Goal: Obtain resource: Obtain resource

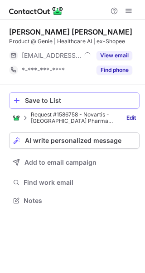
scroll to position [194, 145]
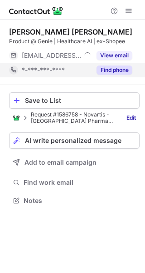
click at [119, 70] on button "Find phone" at bounding box center [115, 69] width 36 height 9
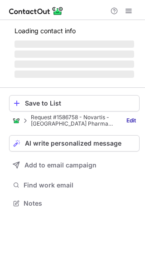
scroll to position [202, 145]
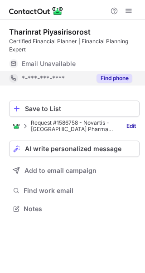
click at [116, 76] on button "Find phone" at bounding box center [115, 78] width 36 height 9
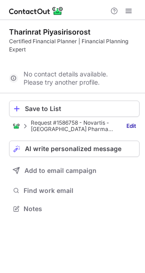
scroll to position [187, 145]
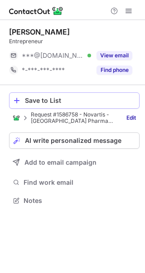
scroll to position [194, 145]
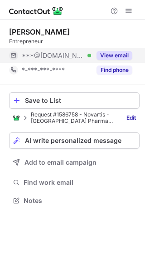
click at [117, 56] on button "View email" at bounding box center [115, 55] width 36 height 9
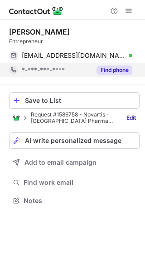
click at [117, 67] on button "Find phone" at bounding box center [115, 69] width 36 height 9
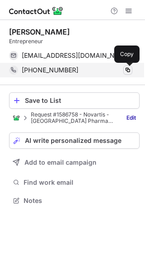
click at [124, 70] on span at bounding box center [127, 69] width 7 height 7
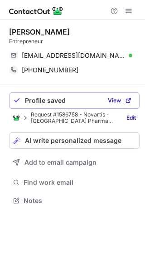
scroll to position [194, 145]
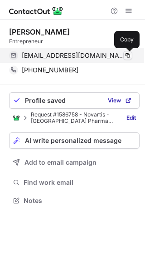
click at [128, 54] on span at bounding box center [127, 55] width 7 height 7
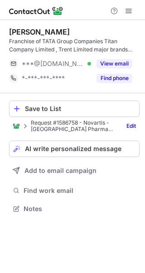
scroll to position [202, 145]
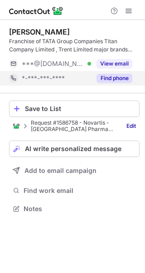
click at [112, 78] on button "Find phone" at bounding box center [115, 78] width 36 height 9
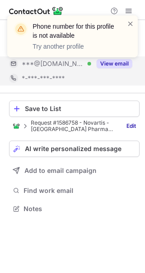
click at [120, 64] on div "Phone number for this profile is not available Try another profile" at bounding box center [72, 39] width 145 height 67
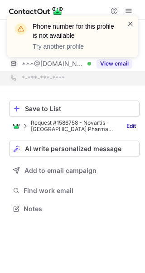
click at [133, 22] on span at bounding box center [130, 23] width 7 height 9
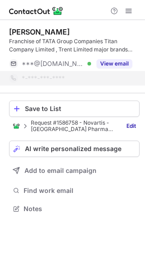
click at [122, 60] on div "Phone number for this profile is not available Try another profile" at bounding box center [72, 39] width 145 height 67
click at [122, 63] on div "Phone number for this profile is not available Try another profile pavan pareek…" at bounding box center [72, 136] width 145 height 273
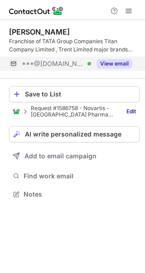
scroll to position [187, 145]
click at [123, 65] on button "View email" at bounding box center [115, 63] width 36 height 9
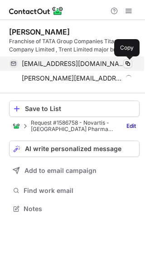
click at [128, 63] on span at bounding box center [127, 63] width 7 height 7
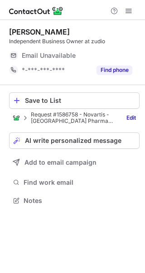
scroll to position [194, 145]
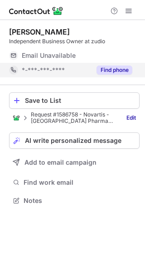
click at [120, 69] on button "Find phone" at bounding box center [115, 69] width 36 height 9
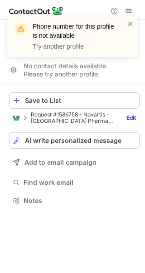
scroll to position [179, 145]
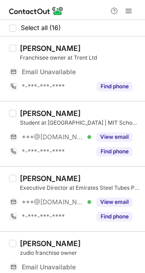
click at [12, 28] on div at bounding box center [12, 28] width 7 height 7
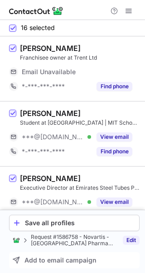
click at [127, 237] on link "Edit" at bounding box center [131, 239] width 17 height 9
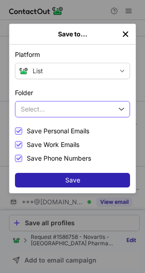
click at [85, 108] on button "Select..." at bounding box center [72, 109] width 115 height 16
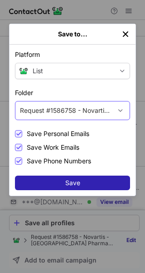
click at [77, 103] on div "Request #1586758 - Novartis - India Pharma Experts for PRIVATE Sector in JAPAC" at bounding box center [63, 110] width 96 height 15
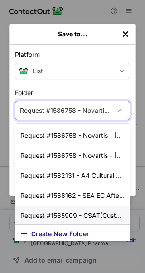
click at [74, 230] on span "Create New Folder" at bounding box center [60, 233] width 58 height 7
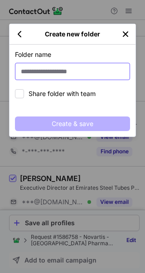
click at [71, 69] on input at bounding box center [72, 71] width 115 height 17
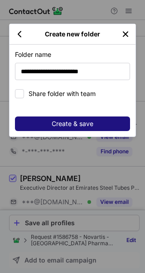
type input "**********"
click at [105, 125] on button "Create & save" at bounding box center [72, 123] width 115 height 15
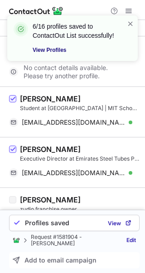
click at [56, 49] on link "View Profiles" at bounding box center [75, 49] width 84 height 9
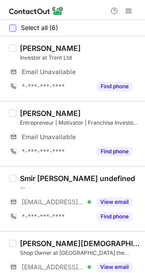
click at [16, 30] on label "Select all (6)" at bounding box center [33, 27] width 49 height 7
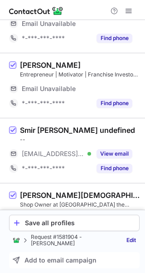
scroll to position [91, 0]
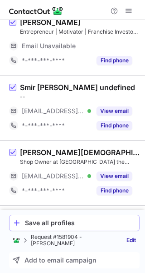
click at [94, 221] on button "Save all profiles" at bounding box center [74, 222] width 131 height 16
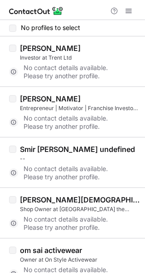
scroll to position [65, 0]
